Goal: Navigation & Orientation: Find specific page/section

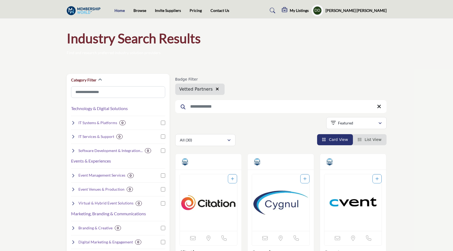
click at [117, 11] on link "Home" at bounding box center [119, 10] width 10 height 5
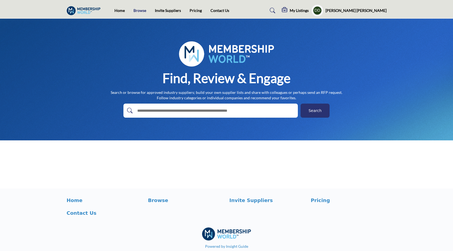
click at [137, 11] on link "Browse" at bounding box center [139, 10] width 13 height 5
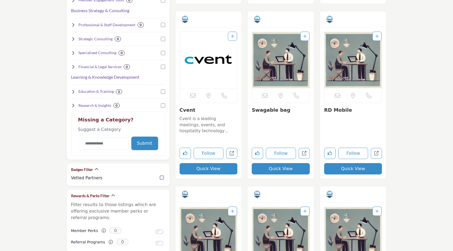
scroll to position [334, 0]
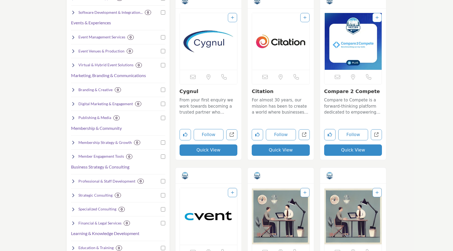
scroll to position [137, 0]
